Goal: Communication & Community: Connect with others

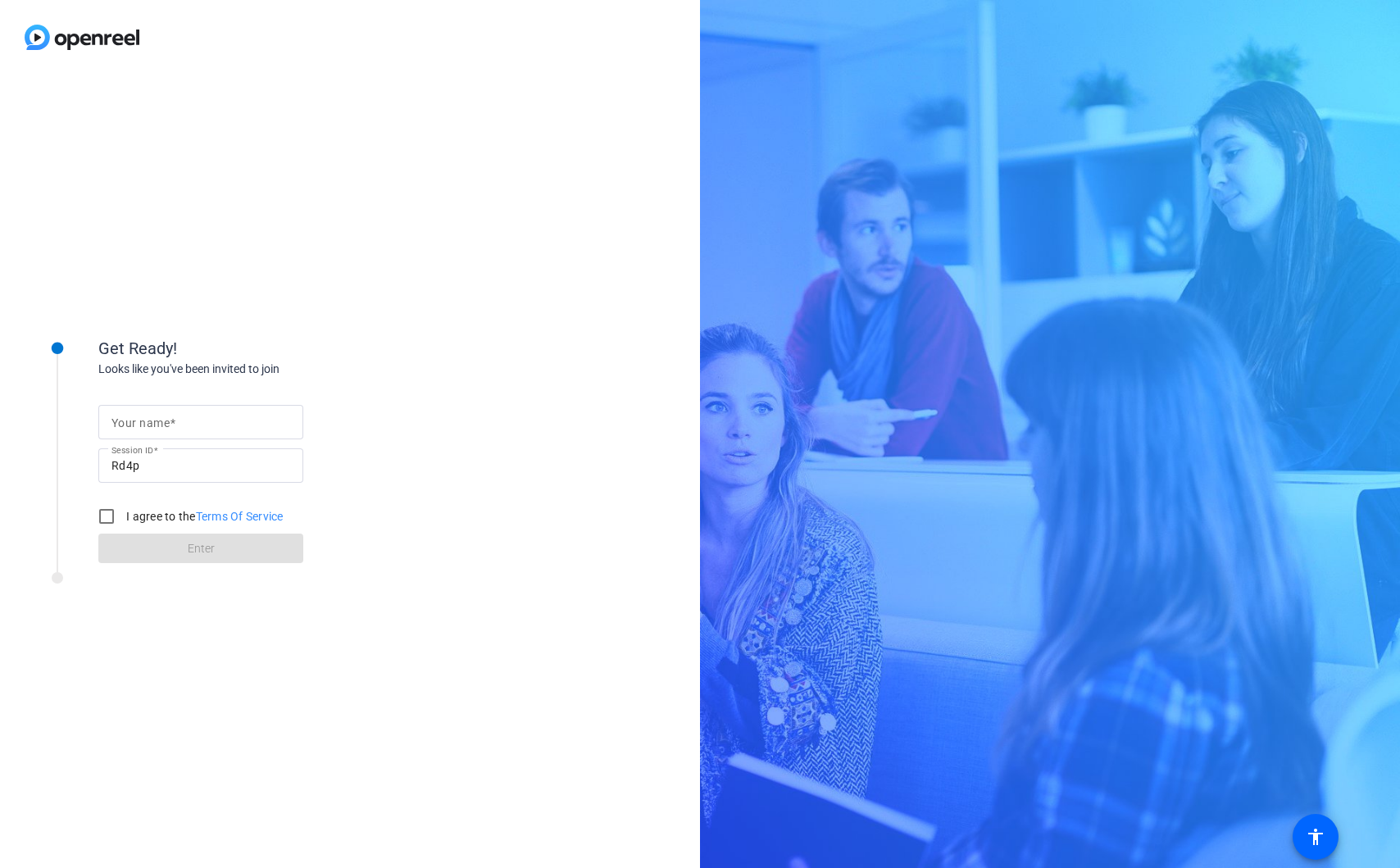
click at [250, 425] on input "Your name" at bounding box center [200, 421] width 179 height 19
type input "Yuma"
click at [132, 518] on label "I agree to the Terms Of Service" at bounding box center [203, 517] width 160 height 17
click at [123, 518] on input "I agree to the Terms Of Service" at bounding box center [106, 516] width 32 height 32
checkbox input "true"
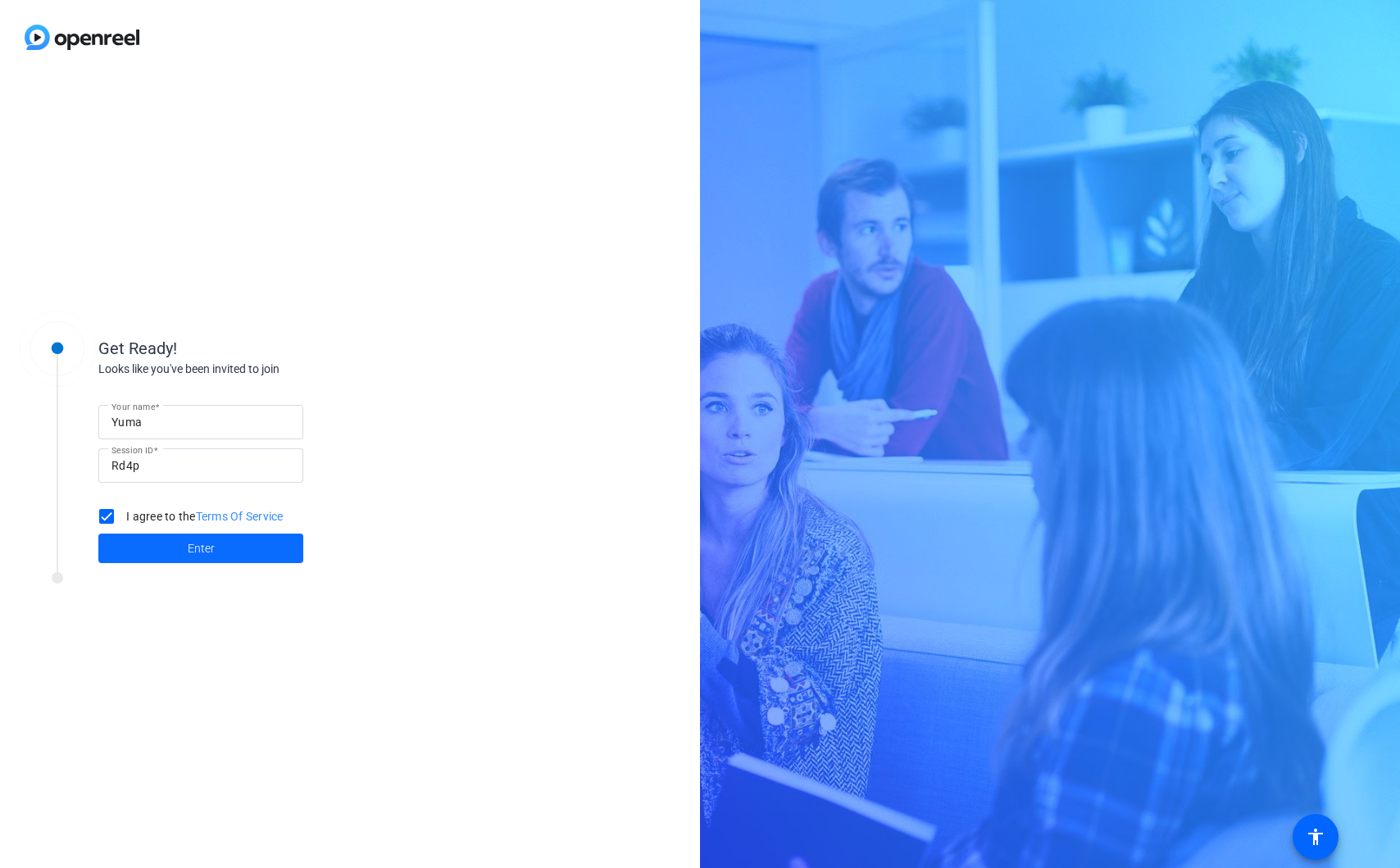
click at [153, 550] on span at bounding box center [200, 548] width 205 height 39
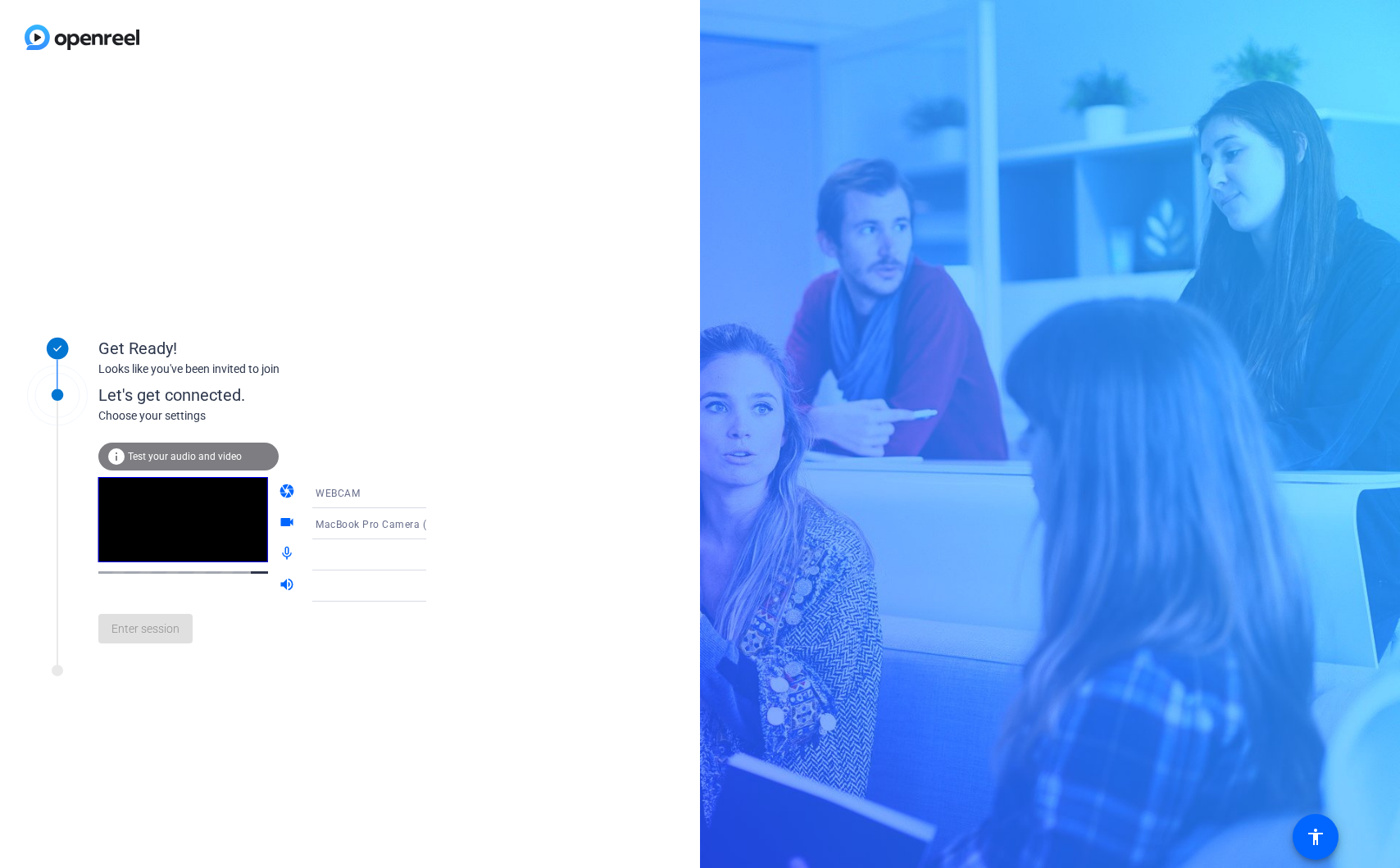
click at [157, 532] on video at bounding box center [182, 520] width 169 height 85
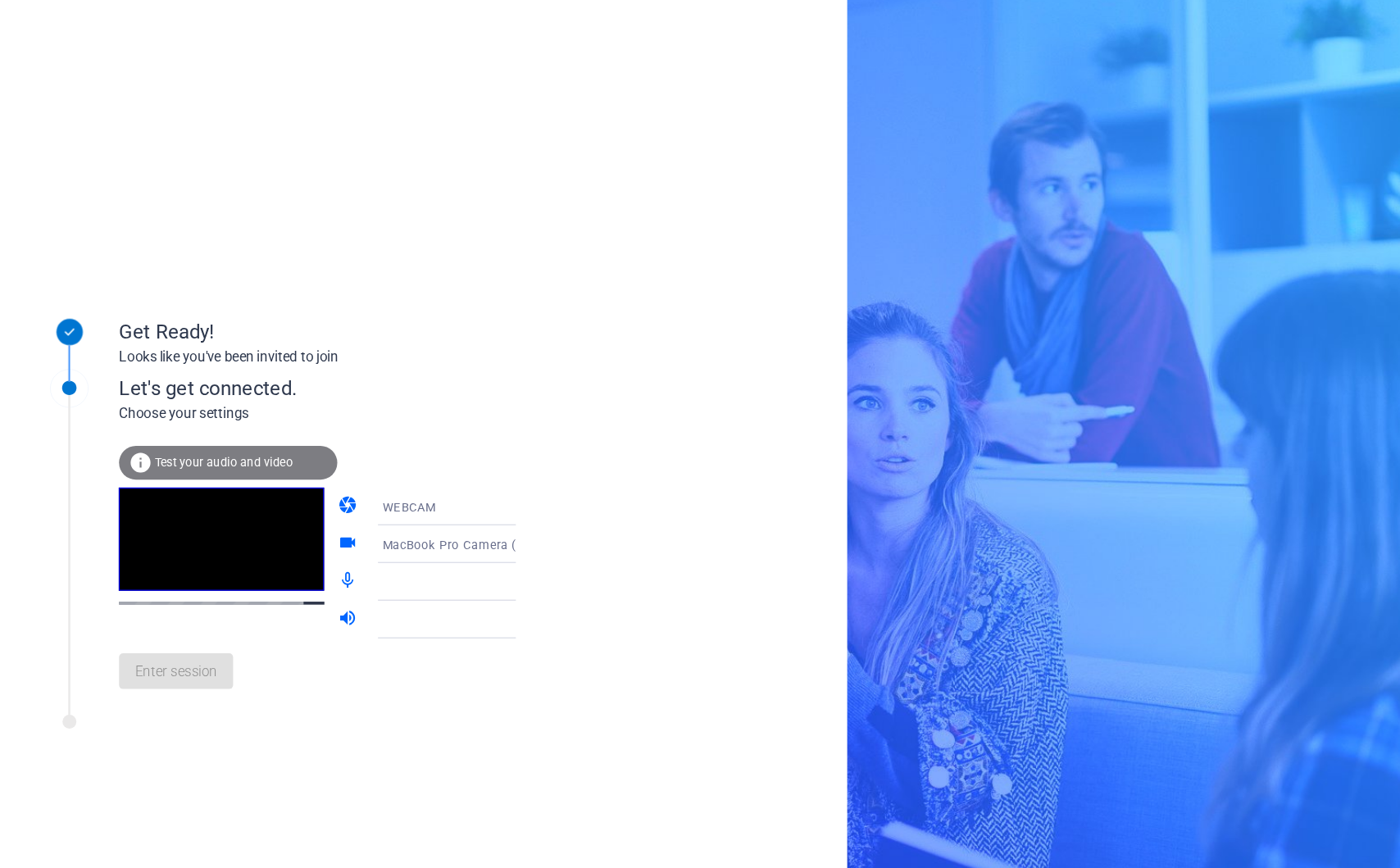
click at [235, 468] on div "info Test your audio and video" at bounding box center [188, 457] width 181 height 28
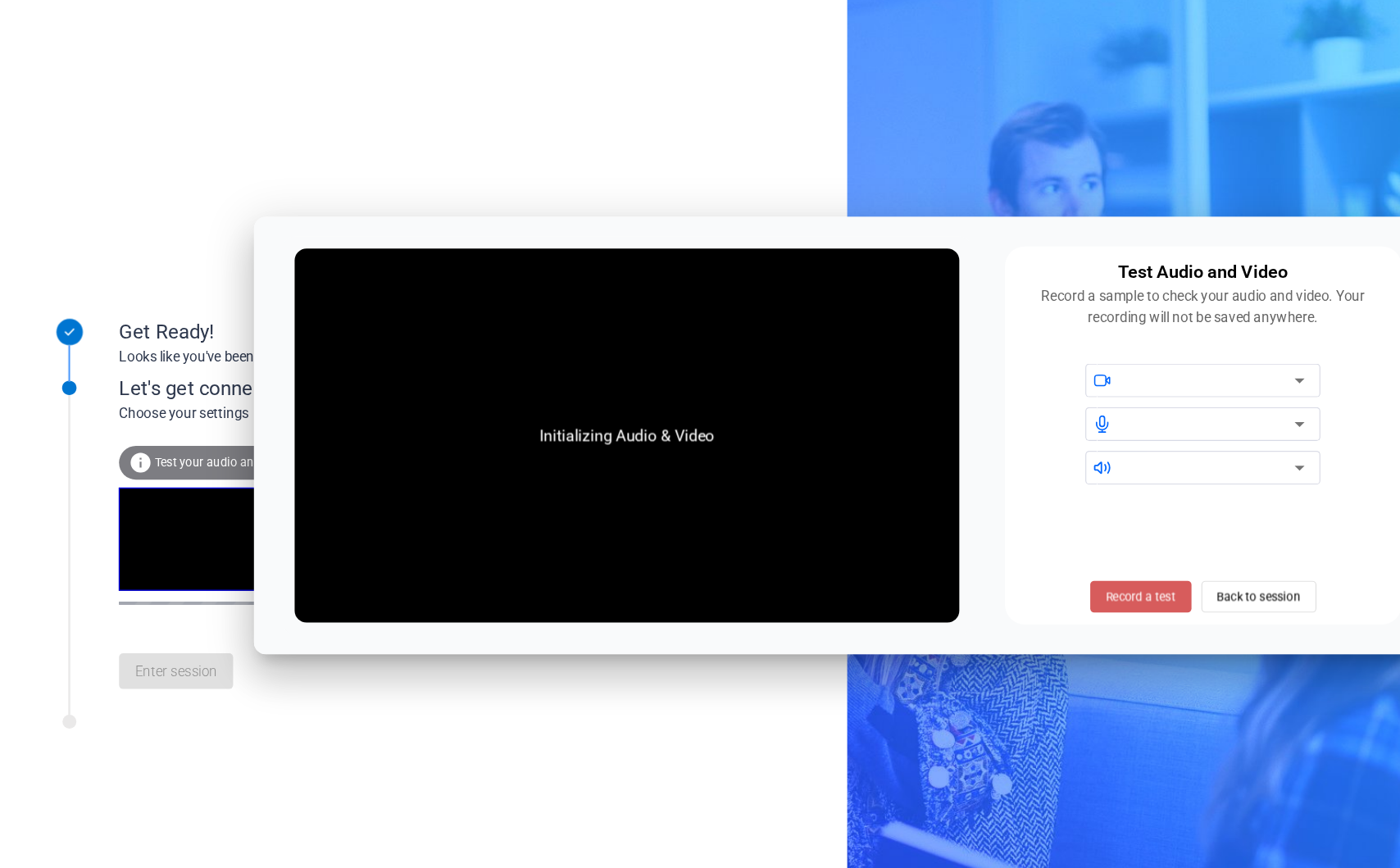
click at [931, 572] on span "Record a test" at bounding box center [943, 568] width 57 height 15
click at [953, 570] on span "Stop Testing (3s)" at bounding box center [942, 568] width 75 height 15
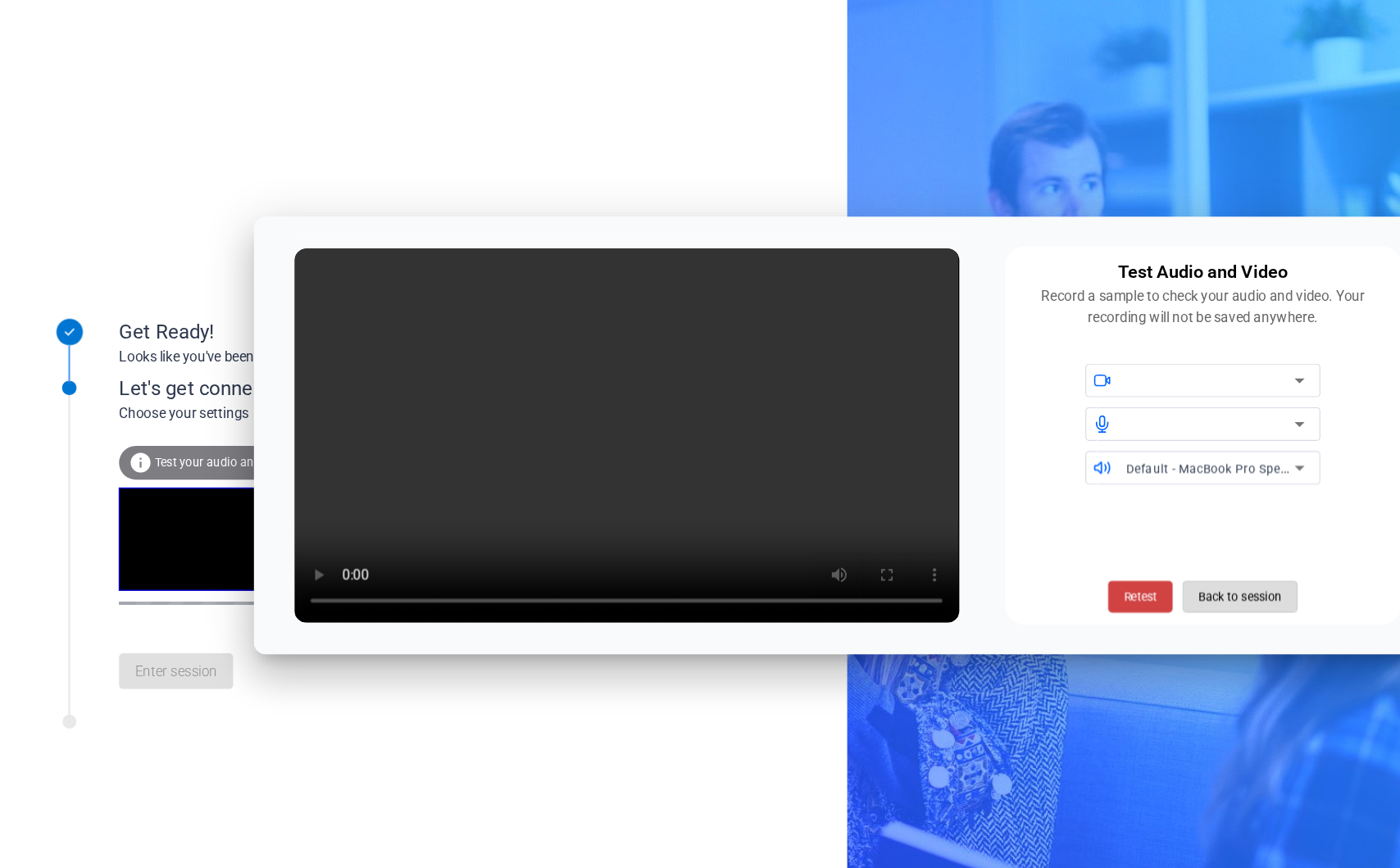
click at [1026, 574] on span "Back to session" at bounding box center [1024, 568] width 69 height 31
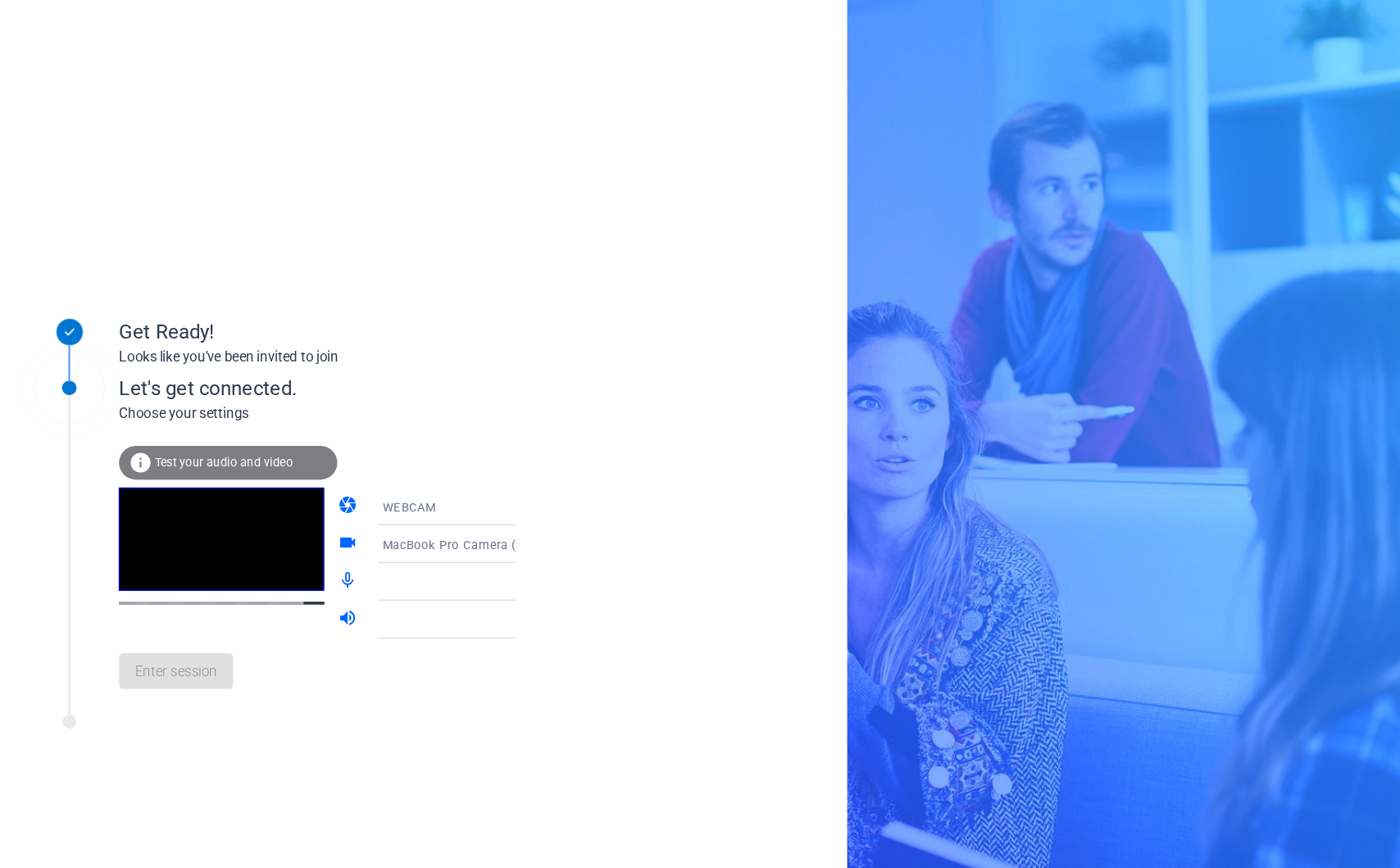
click at [169, 623] on div "Enter session" at bounding box center [279, 629] width 361 height 54
click at [369, 554] on div at bounding box center [377, 555] width 122 height 19
click at [96, 603] on div at bounding box center [57, 505] width 82 height 303
click at [126, 626] on div "Enter session" at bounding box center [279, 629] width 361 height 54
click at [247, 459] on div "info Test your audio and video" at bounding box center [188, 457] width 181 height 28
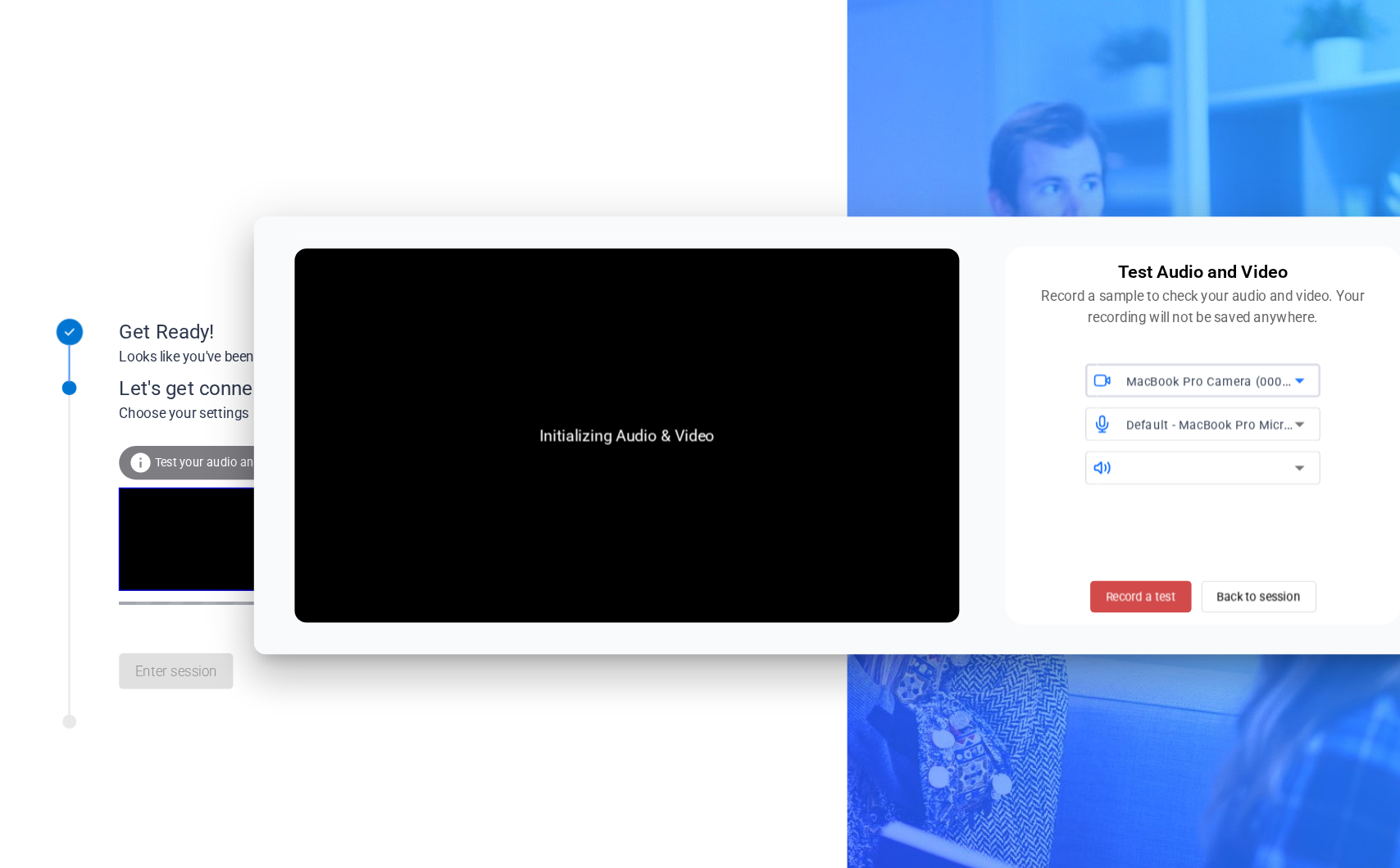
click at [969, 572] on span "Record a test" at bounding box center [943, 568] width 57 height 15
click at [1031, 453] on div at bounding box center [1000, 460] width 139 height 19
click at [1029, 465] on div at bounding box center [1000, 460] width 139 height 19
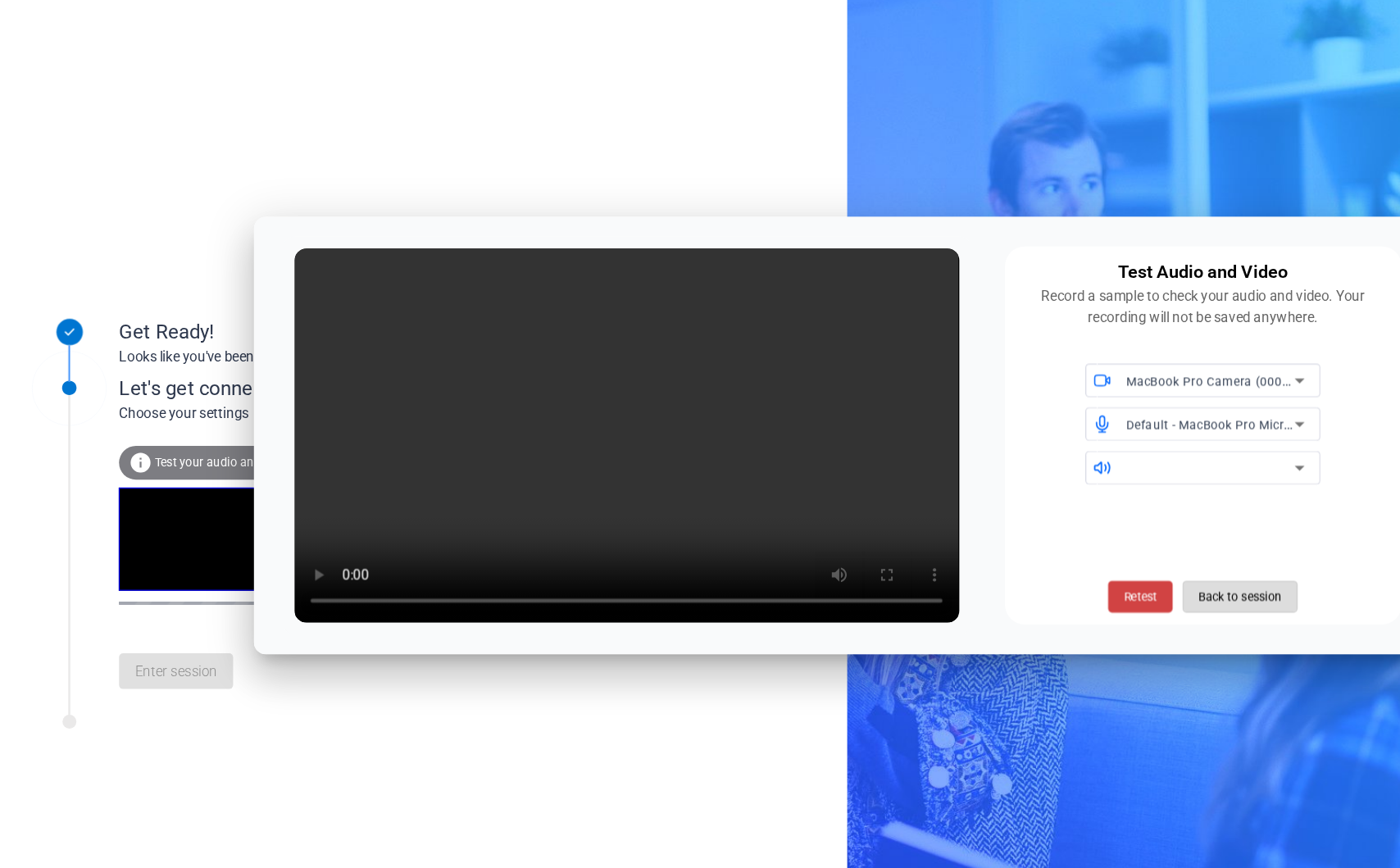
click at [993, 568] on span "Back to session" at bounding box center [1024, 568] width 69 height 31
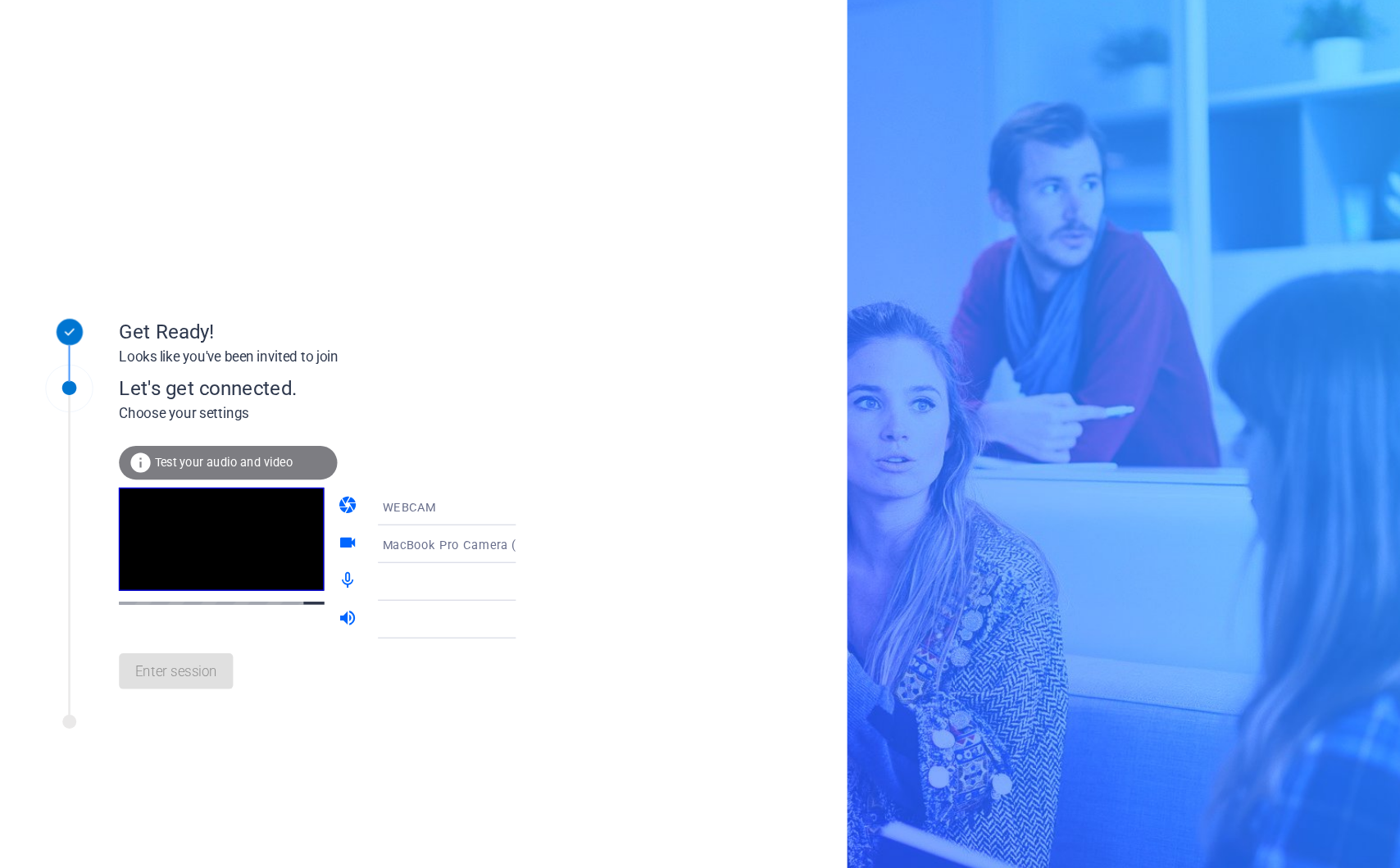
click at [361, 589] on div at bounding box center [377, 585] width 122 height 19
click at [432, 590] on icon at bounding box center [442, 585] width 19 height 19
click at [406, 565] on div at bounding box center [381, 555] width 131 height 31
click at [165, 622] on div "Enter session" at bounding box center [279, 629] width 361 height 54
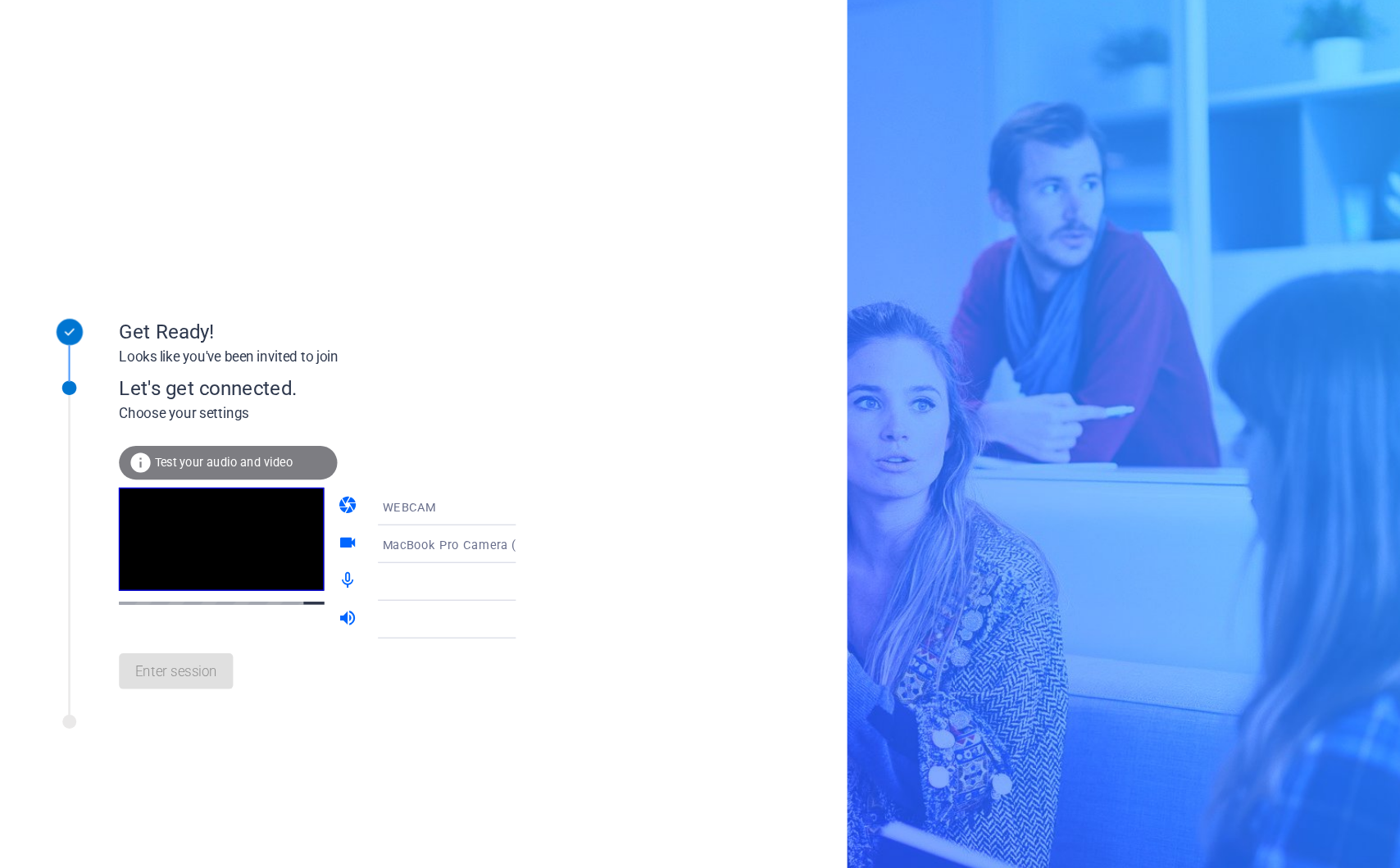
click at [366, 555] on div at bounding box center [377, 555] width 122 height 19
click at [432, 557] on icon at bounding box center [442, 555] width 19 height 19
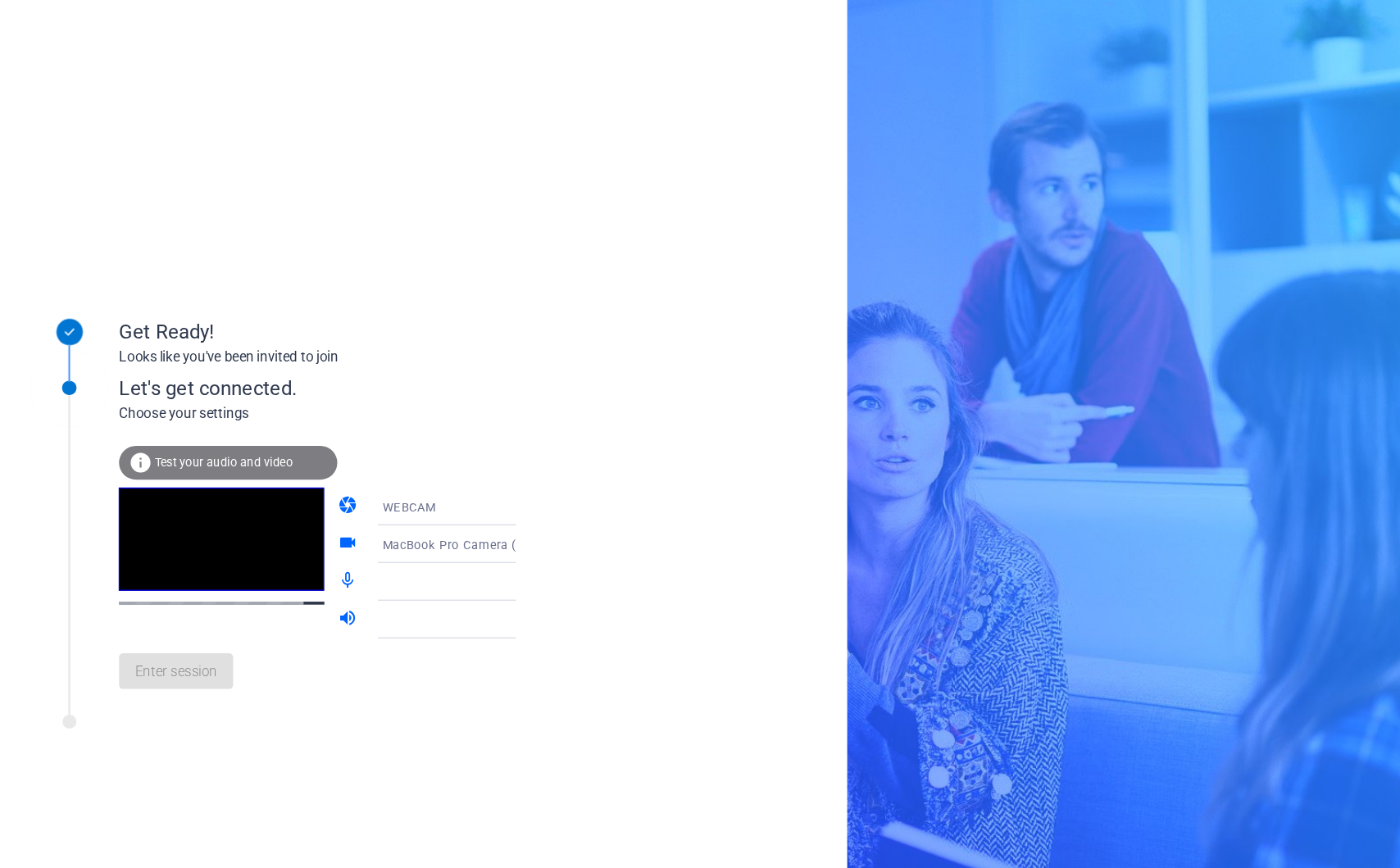
click at [432, 557] on icon at bounding box center [442, 555] width 19 height 19
click at [266, 612] on div "Enter session" at bounding box center [279, 629] width 361 height 54
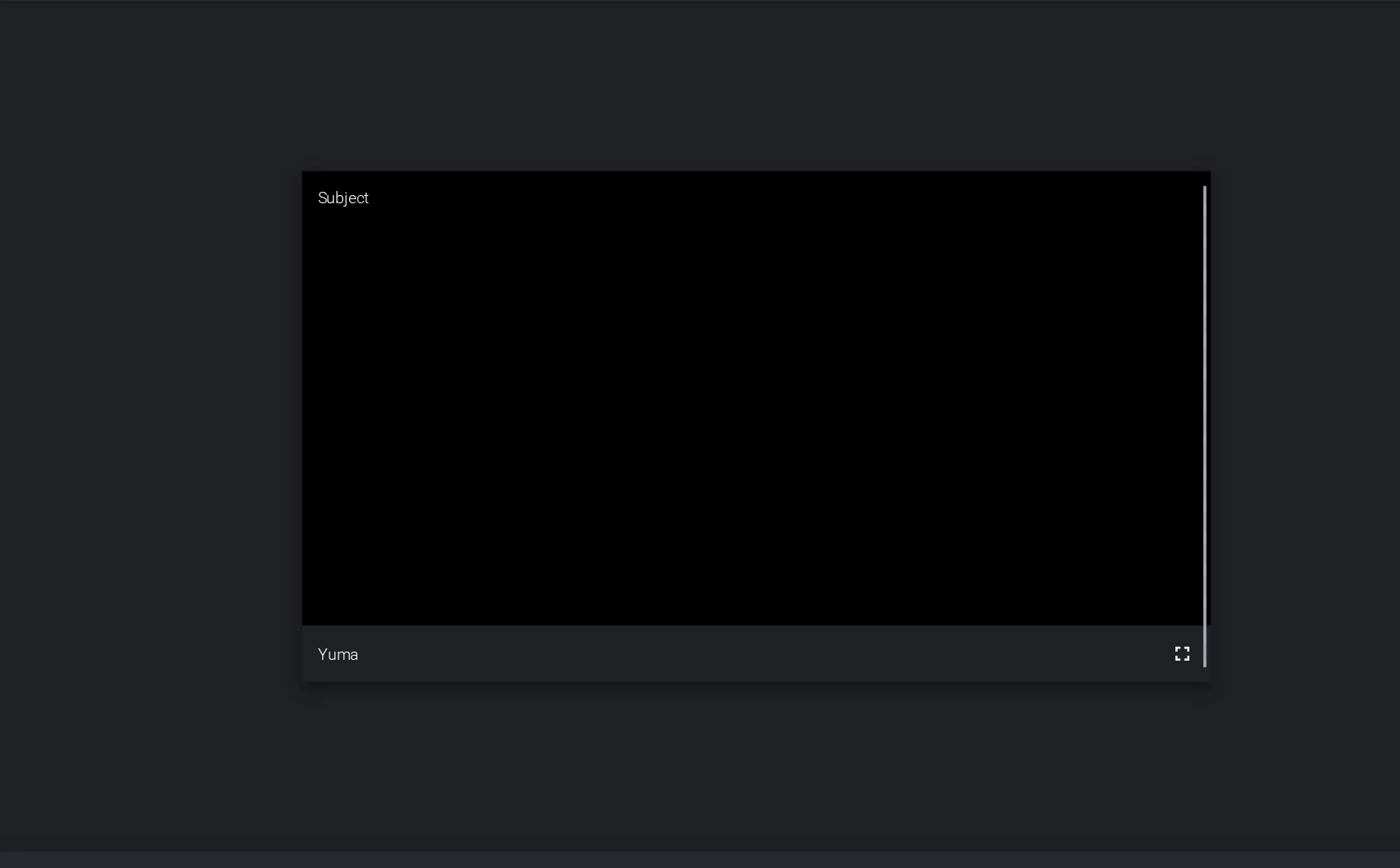
click at [717, 208] on div "open_in_new Subject fullscreen Yuma" at bounding box center [625, 426] width 1251 height 703
click at [978, 615] on mat-icon "fullscreen" at bounding box center [976, 613] width 19 height 19
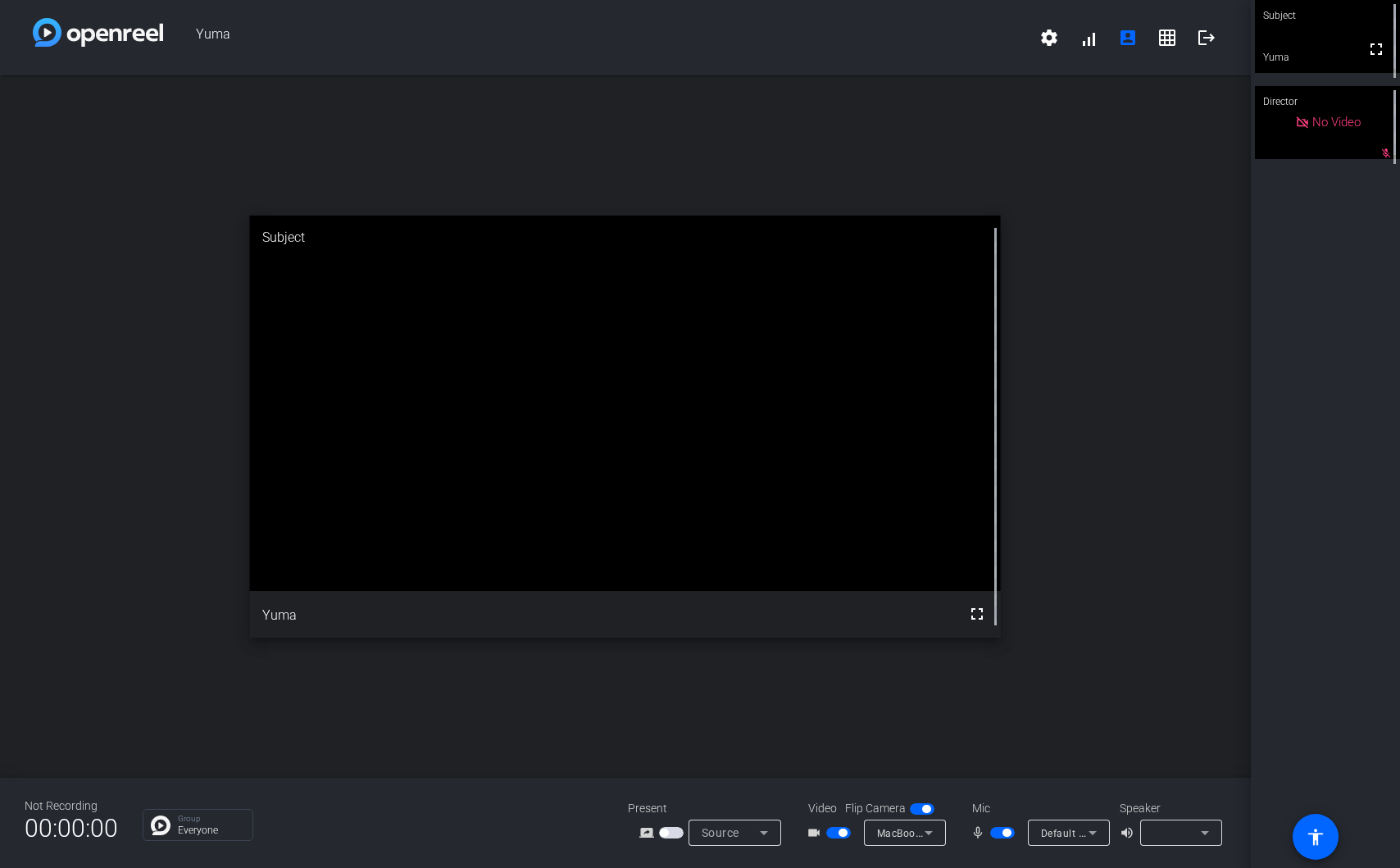
click at [1327, 130] on span "No Video" at bounding box center [1336, 122] width 48 height 15
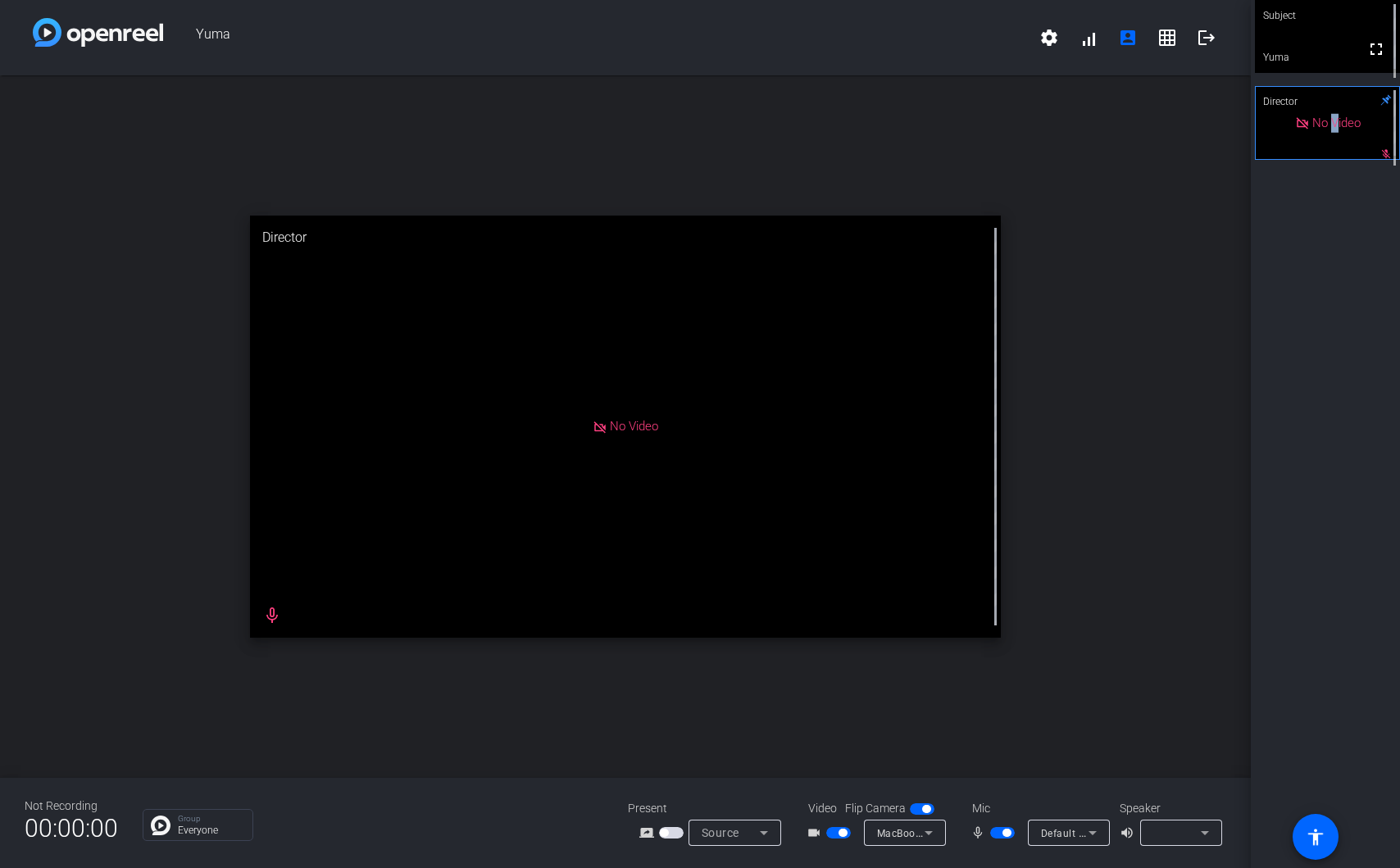
click at [1327, 130] on span "No Video" at bounding box center [1336, 123] width 48 height 15
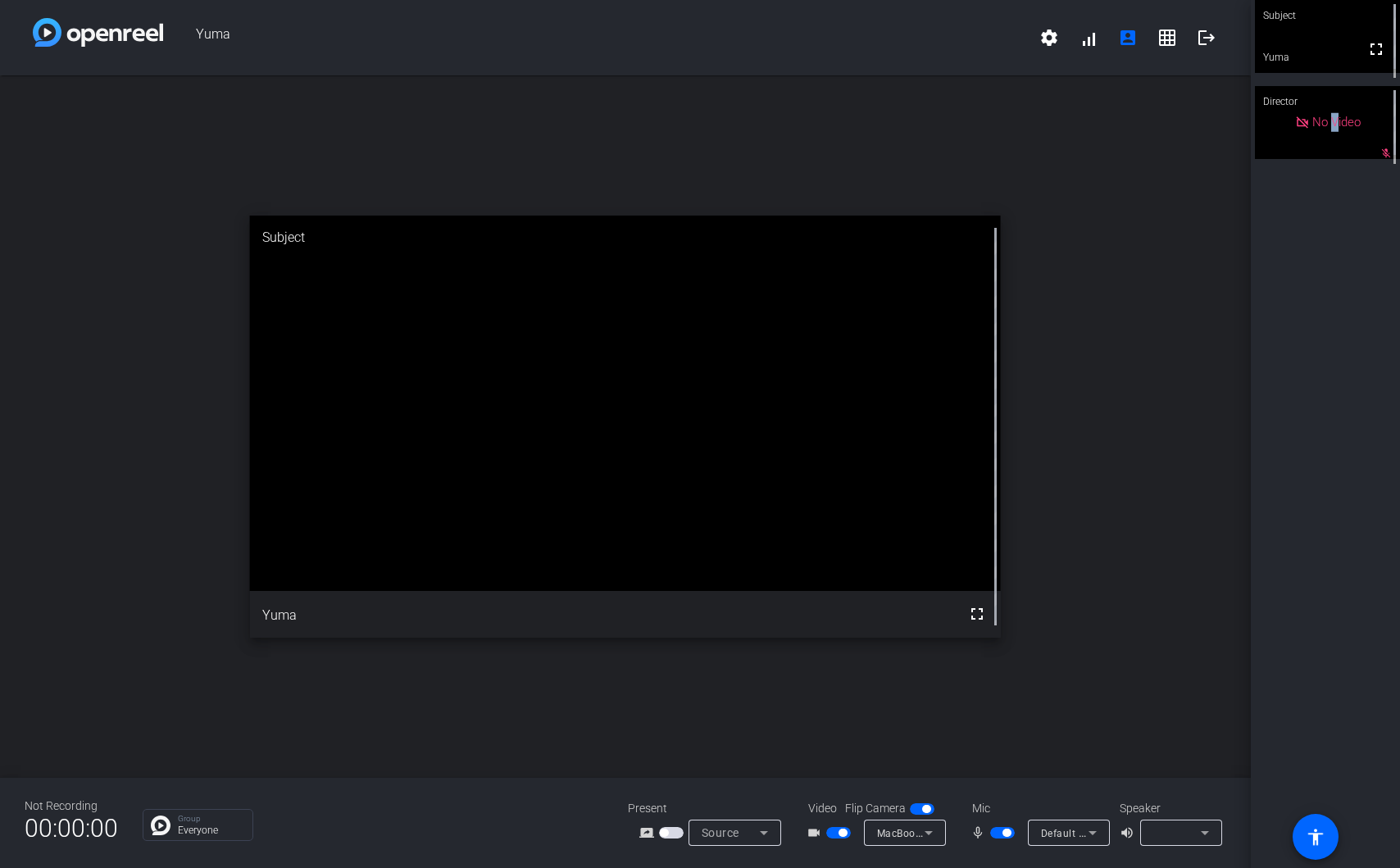
click at [1330, 57] on video at bounding box center [1327, 36] width 145 height 73
click at [1331, 137] on div "No Video" at bounding box center [1327, 122] width 145 height 73
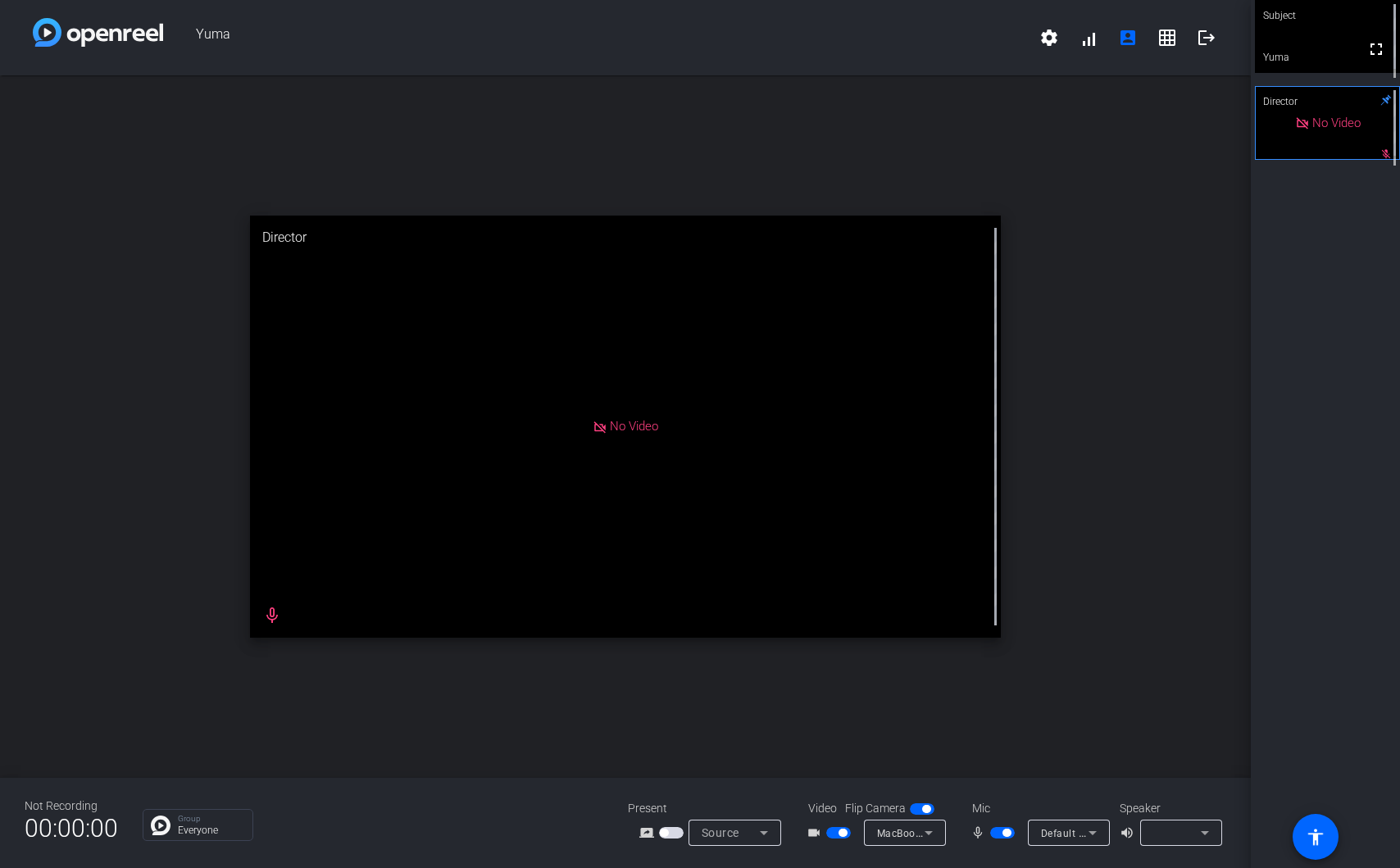
click at [1321, 50] on video at bounding box center [1327, 36] width 145 height 73
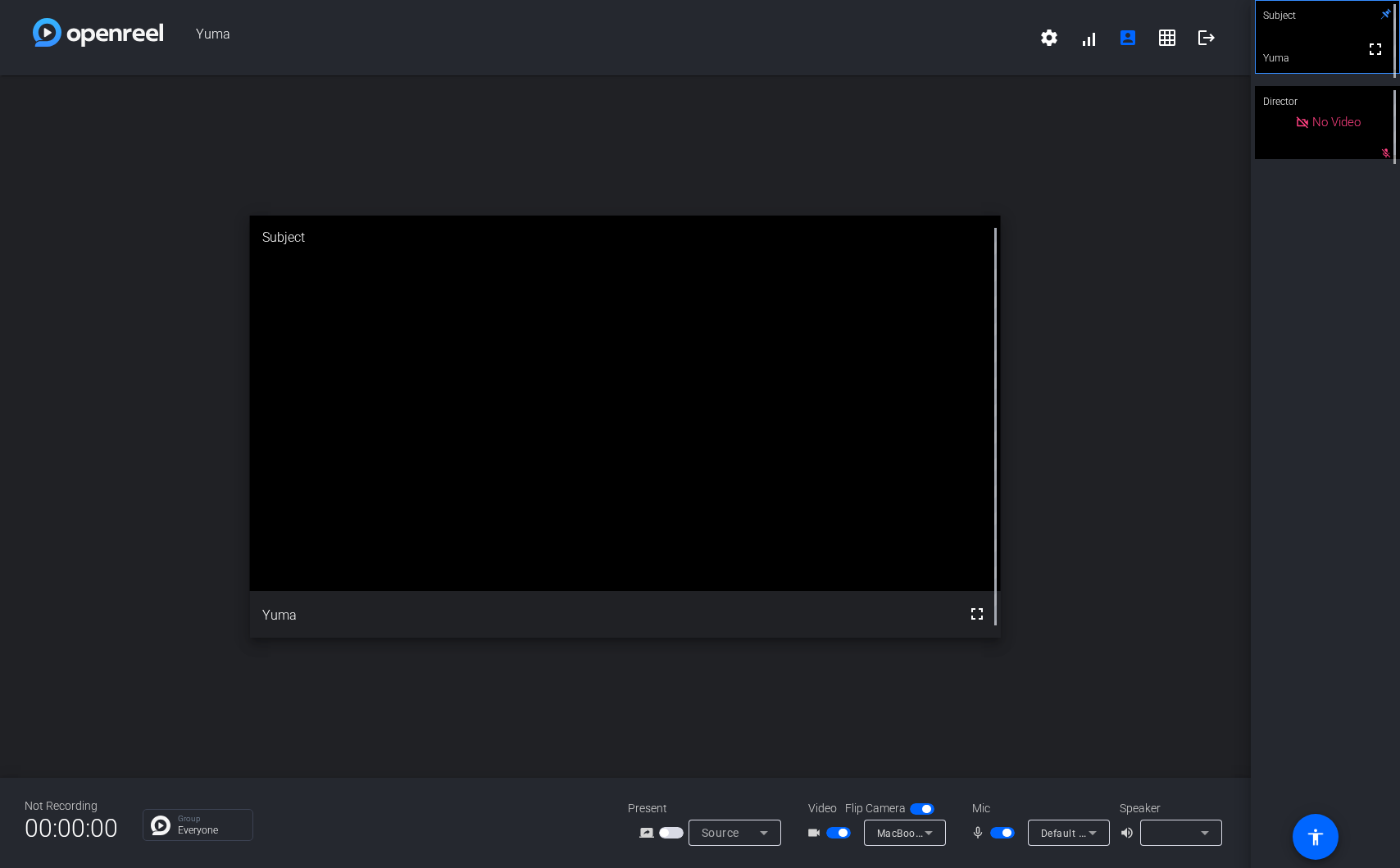
click at [921, 811] on span "button" at bounding box center [922, 809] width 25 height 11
click at [978, 621] on mat-icon "fullscreen" at bounding box center [976, 613] width 19 height 19
click at [1372, 137] on mat-icon "fullscreen" at bounding box center [1376, 134] width 19 height 19
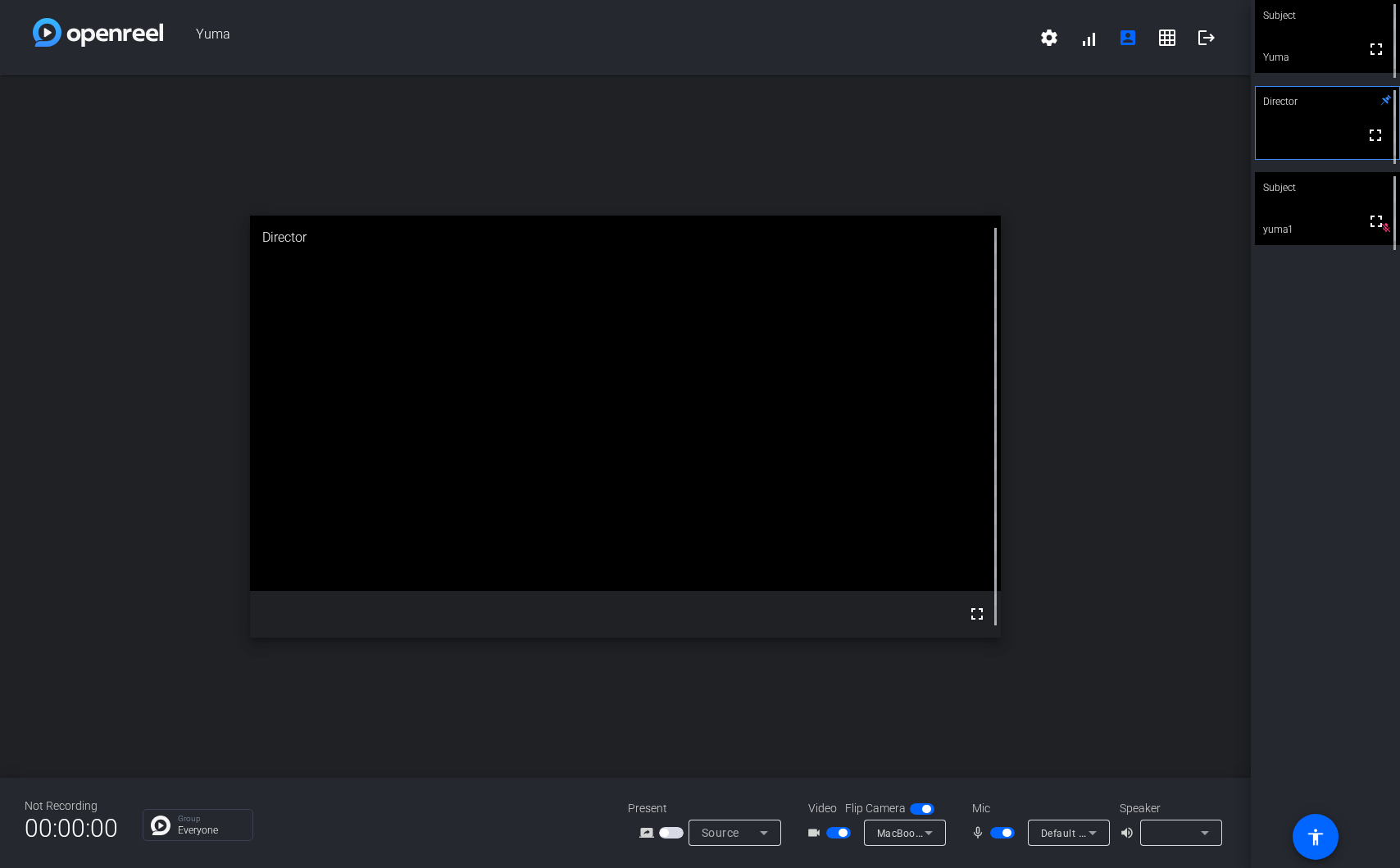
click at [866, 724] on div "open_in_new Director fullscreen" at bounding box center [625, 426] width 1251 height 703
click at [1016, 682] on div "open_in_new Director fullscreen" at bounding box center [625, 426] width 1251 height 703
click at [669, 834] on span "button" at bounding box center [671, 833] width 25 height 11
click at [759, 835] on icon at bounding box center [763, 833] width 19 height 19
click at [759, 835] on div at bounding box center [700, 434] width 1400 height 868
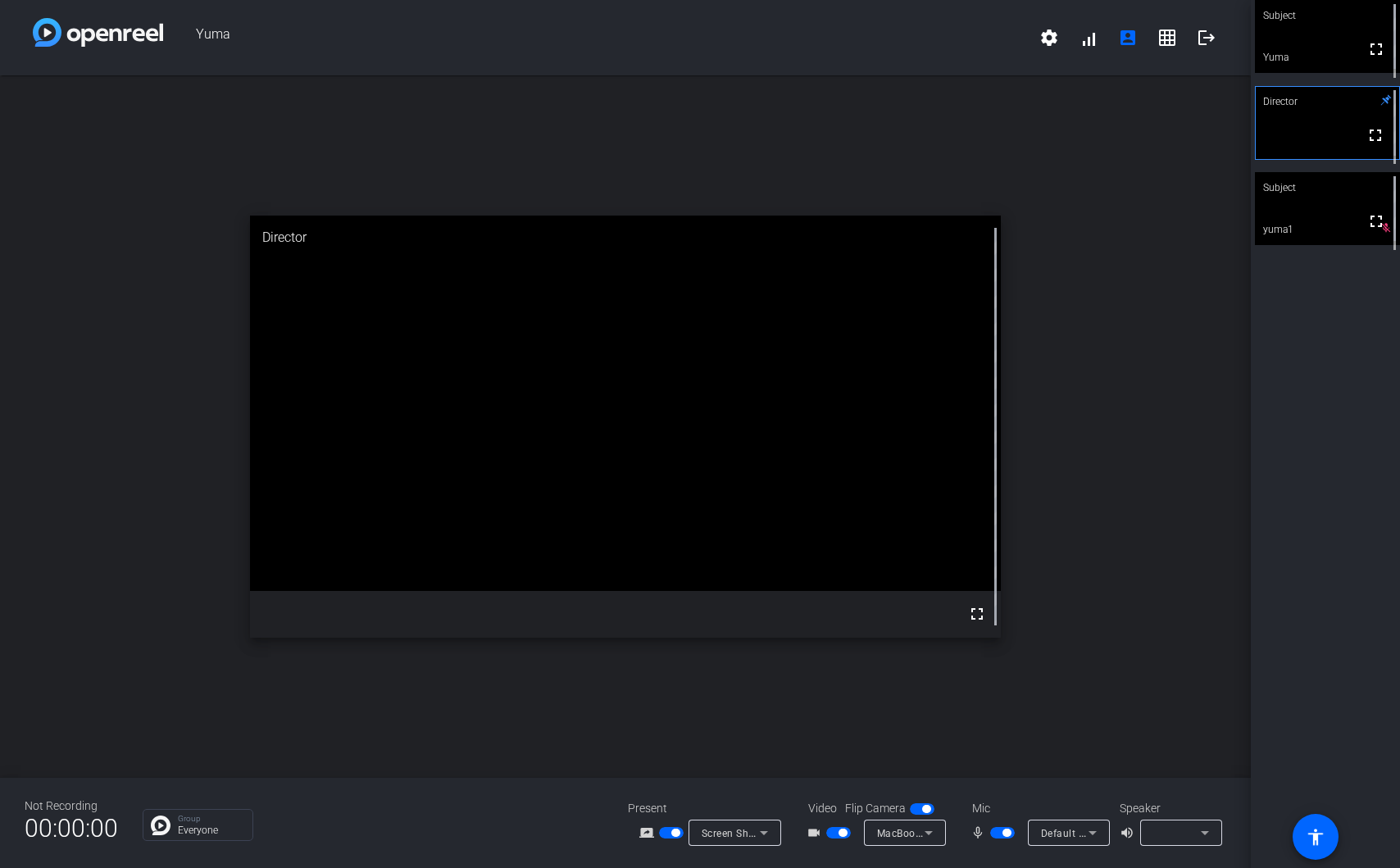
click at [917, 809] on span "button" at bounding box center [922, 809] width 25 height 11
click at [917, 807] on span "button" at bounding box center [914, 809] width 8 height 8
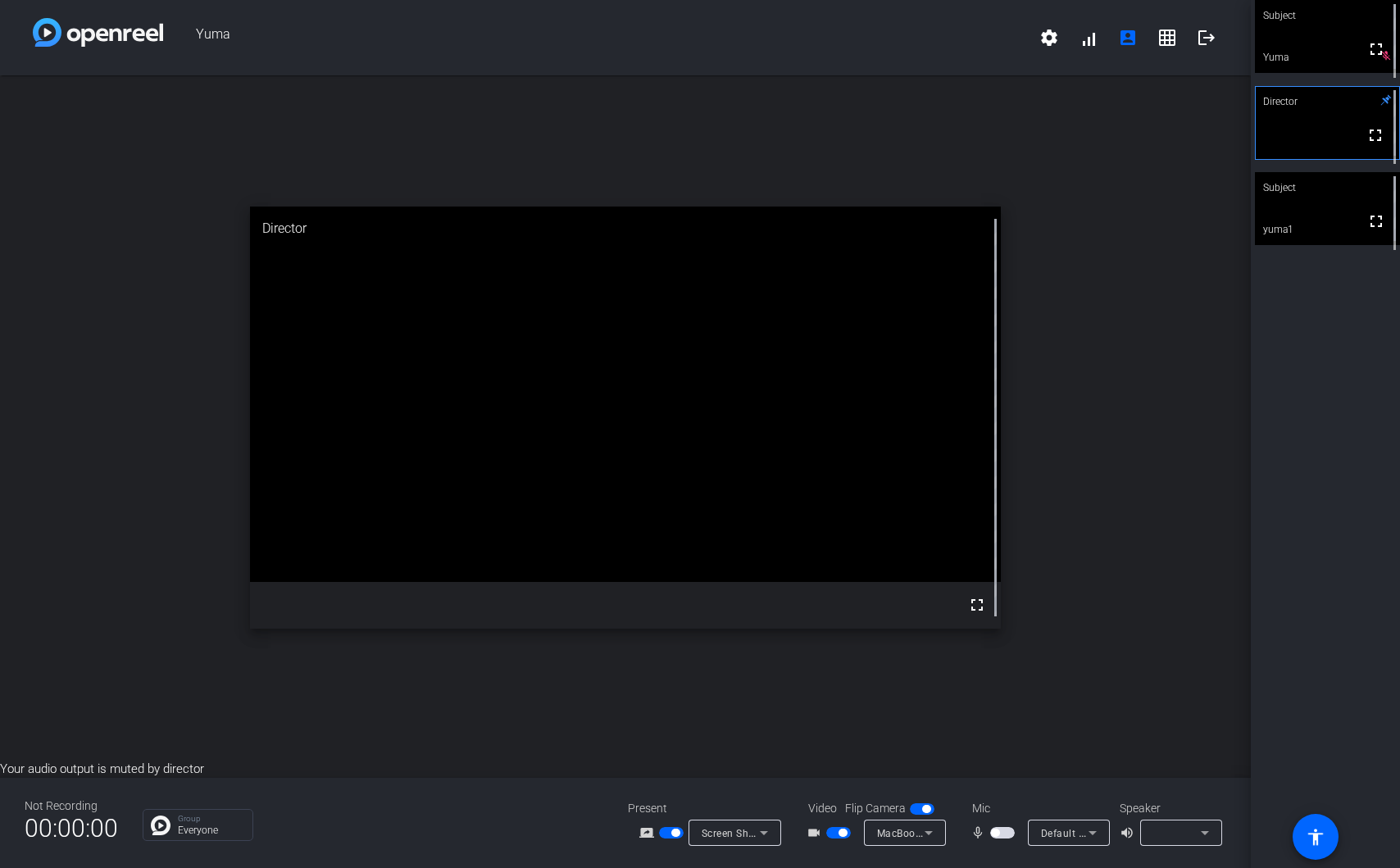
click at [995, 830] on span "button" at bounding box center [994, 833] width 8 height 8
click at [995, 830] on span "button" at bounding box center [1002, 833] width 25 height 11
click at [1151, 635] on div "open_in_new Director fullscreen" at bounding box center [625, 417] width 1251 height 685
click at [1151, 630] on div "open_in_new Director fullscreen" at bounding box center [625, 417] width 1251 height 685
